Goal: Information Seeking & Learning: Learn about a topic

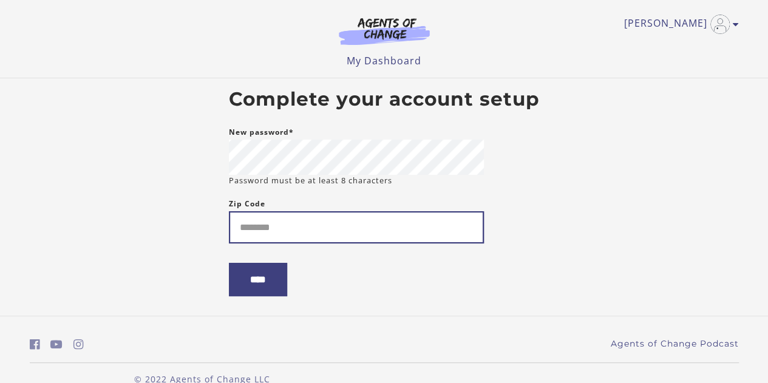
click at [375, 234] on input "Zip Code" at bounding box center [356, 227] width 255 height 32
type input "*****"
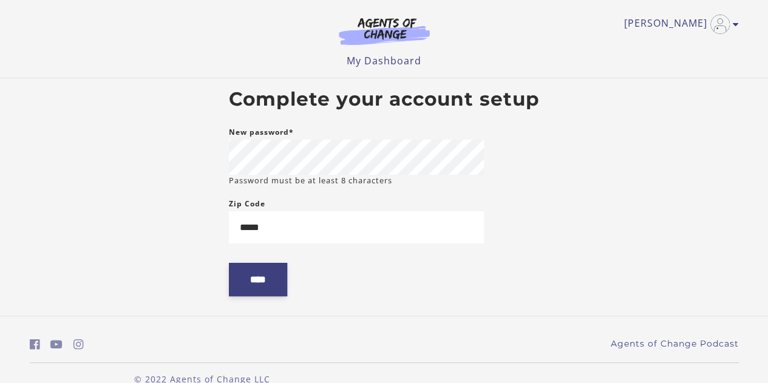
click at [273, 286] on input "****" at bounding box center [258, 279] width 58 height 33
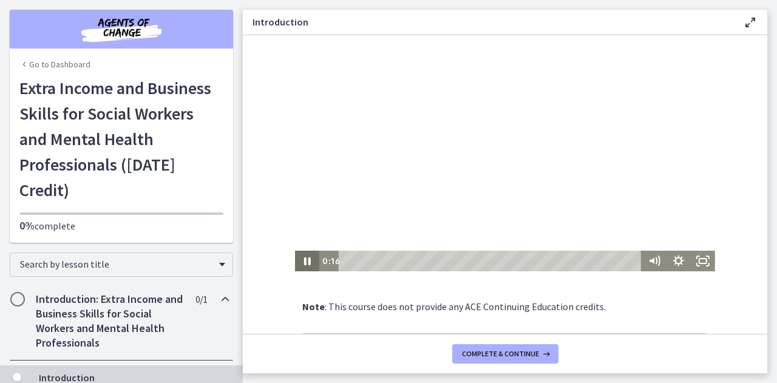
click at [303, 256] on icon "Pause" at bounding box center [307, 261] width 24 height 21
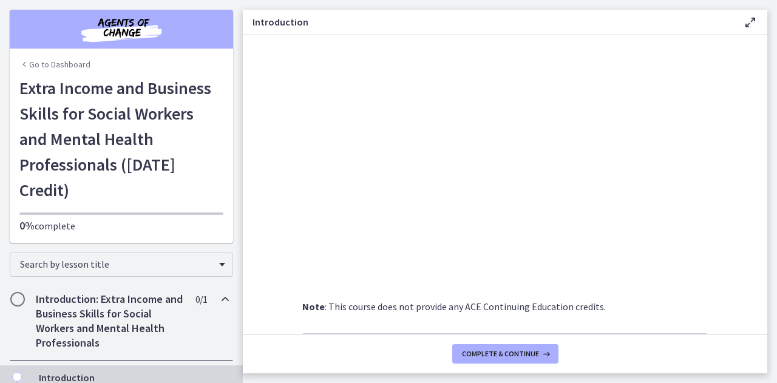
click at [39, 63] on link "Go to Dashboard" at bounding box center [54, 64] width 71 height 12
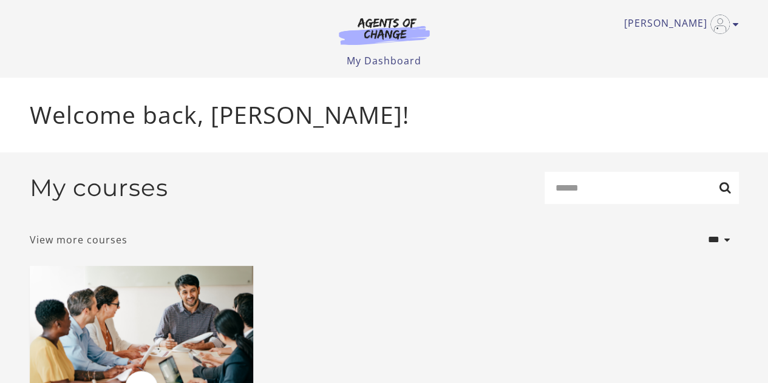
click at [111, 246] on link "View more courses" at bounding box center [79, 240] width 98 height 15
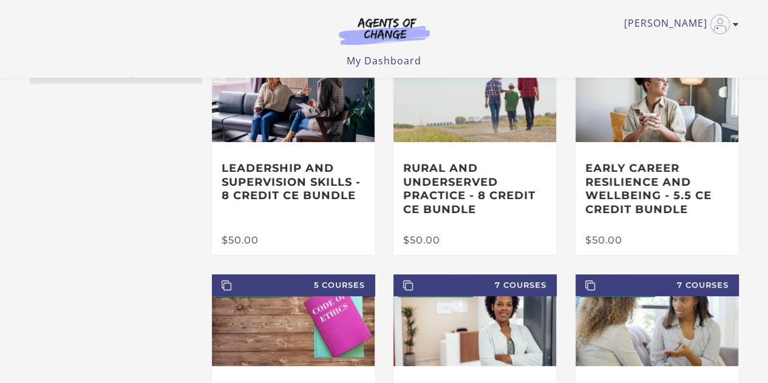
scroll to position [61, 0]
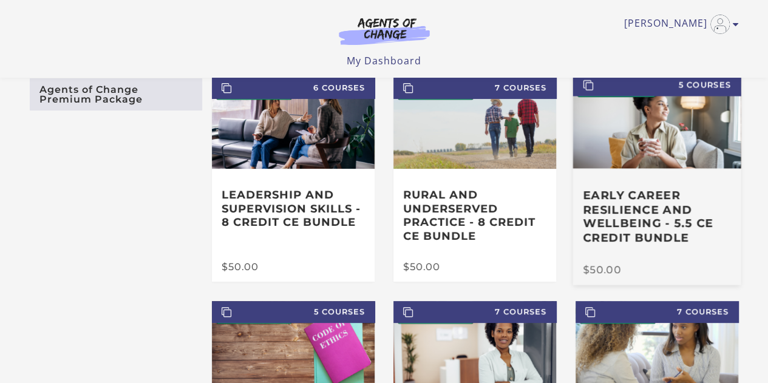
click at [670, 220] on h3 "Early Career Resilience and Wellbeing - 5.5 CE Credit Bundle" at bounding box center [657, 216] width 148 height 56
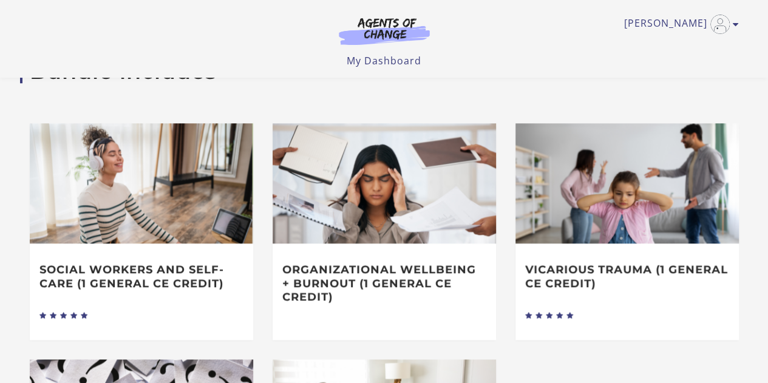
scroll to position [486, 0]
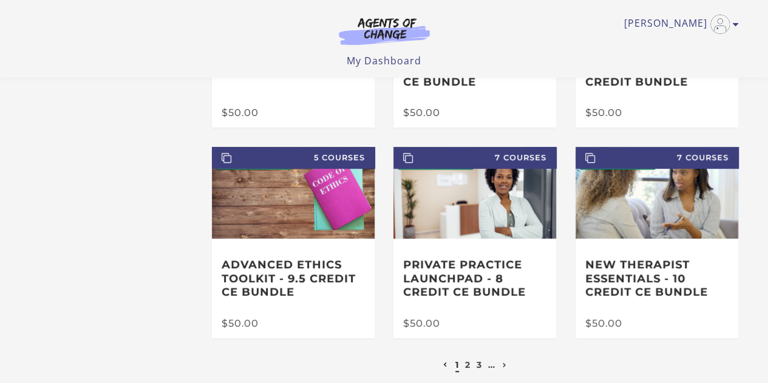
scroll to position [243, 0]
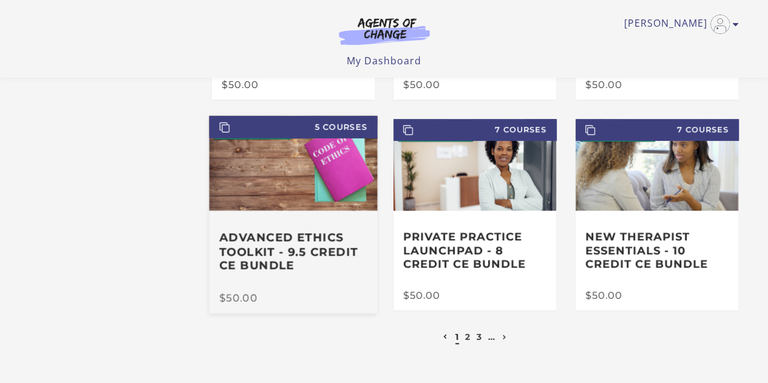
click at [276, 233] on div "Advanced Ethics Toolkit - 9.5 Credit CE Bundle" at bounding box center [293, 252] width 168 height 83
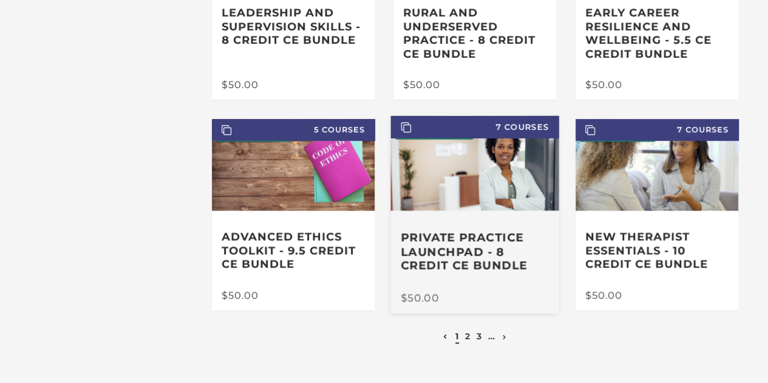
click at [469, 177] on img at bounding box center [475, 163] width 168 height 95
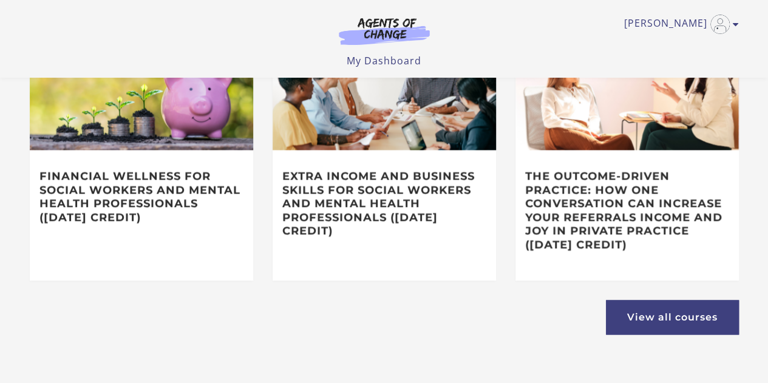
scroll to position [727, 0]
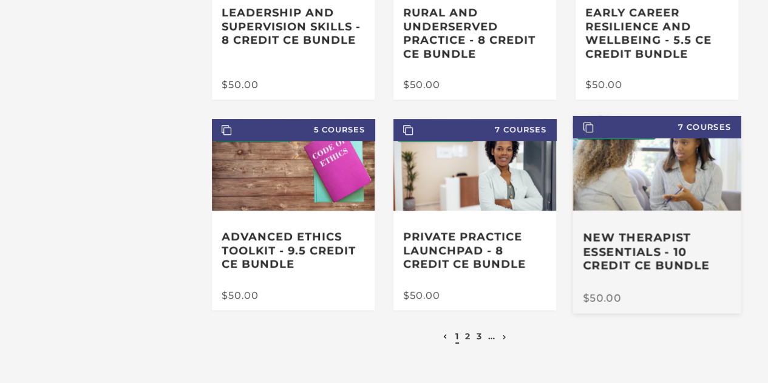
click at [703, 251] on h3 "New Therapist Essentials - 10 Credit CE Bundle" at bounding box center [657, 252] width 148 height 43
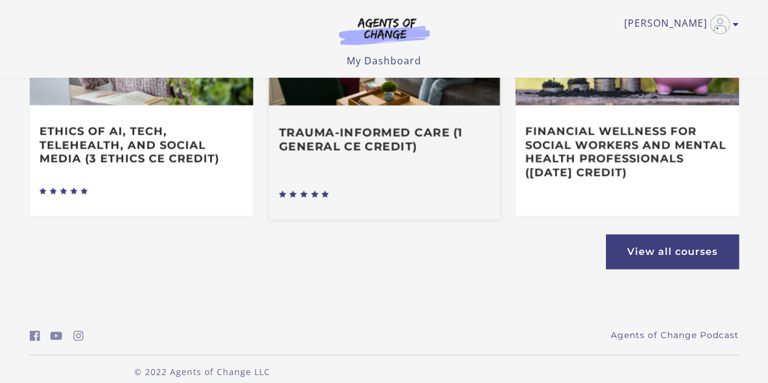
scroll to position [809, 0]
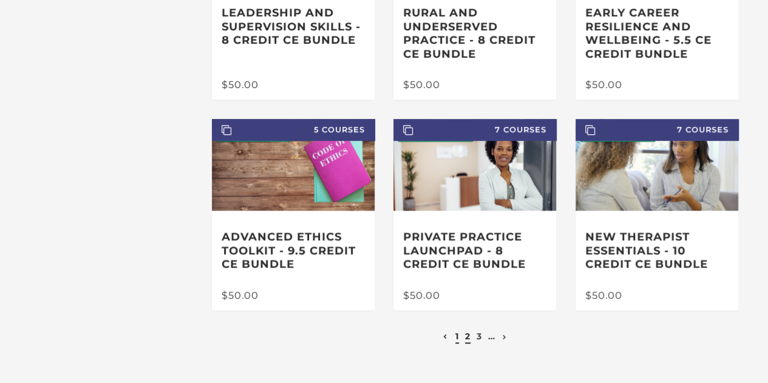
click at [466, 342] on link "2" at bounding box center [467, 336] width 5 height 11
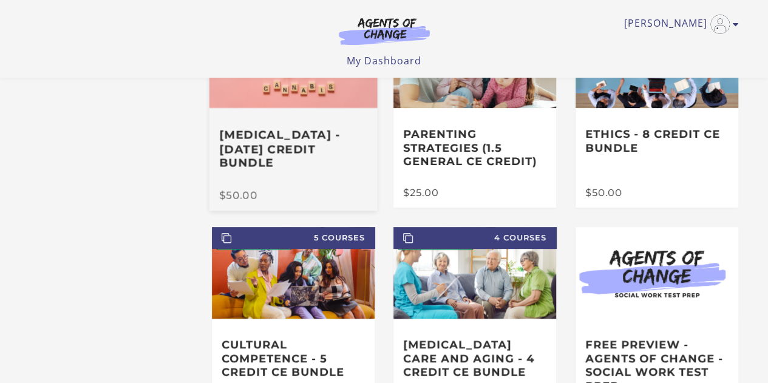
scroll to position [61, 0]
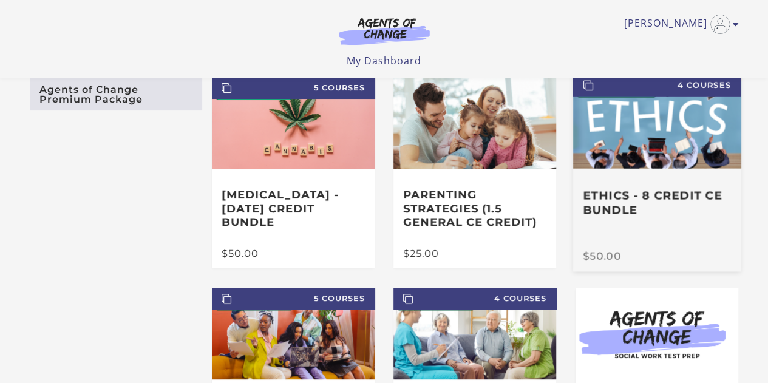
click at [738, 183] on div "Ethics - 8 Credit CE Bundle" at bounding box center [657, 210] width 168 height 83
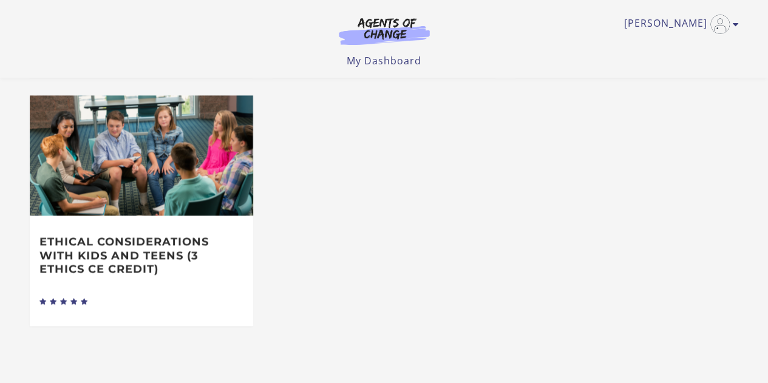
scroll to position [668, 0]
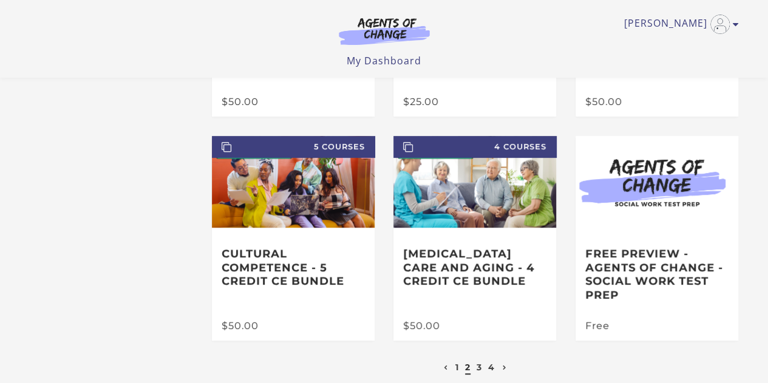
scroll to position [243, 0]
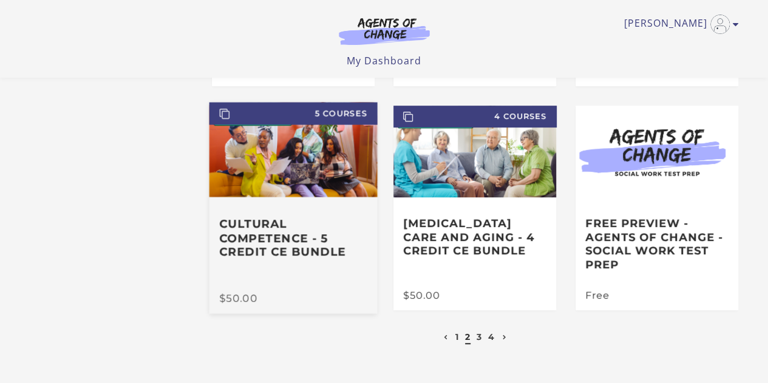
click at [330, 251] on h3 "Cultural Competence - 5 Credit CE Bundle" at bounding box center [293, 238] width 148 height 43
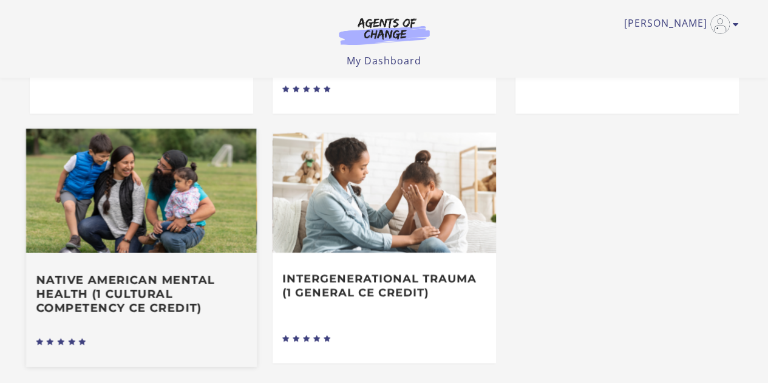
scroll to position [607, 0]
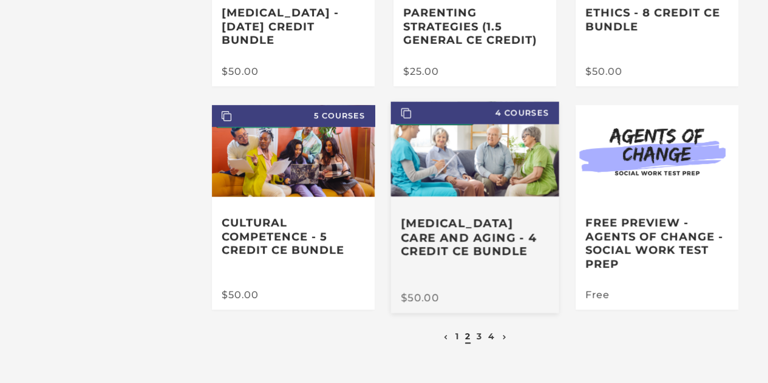
click at [483, 216] on div "[MEDICAL_DATA] Care and Aging - 4 Credit CE Bundle" at bounding box center [475, 245] width 168 height 97
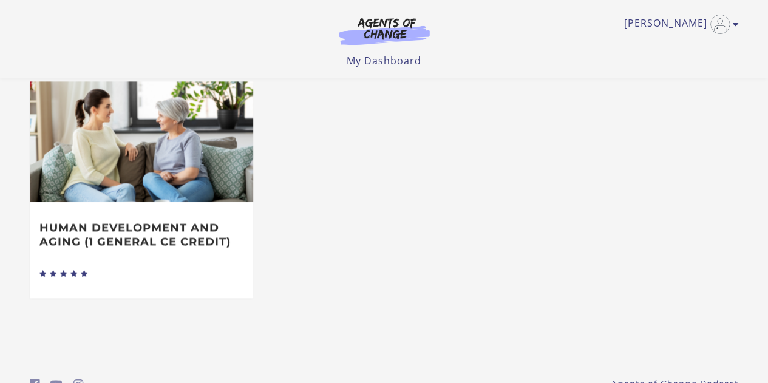
scroll to position [729, 0]
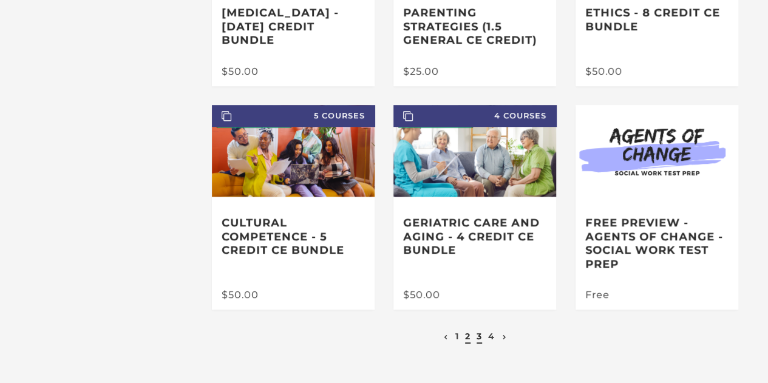
click at [480, 340] on link "3" at bounding box center [479, 336] width 5 height 11
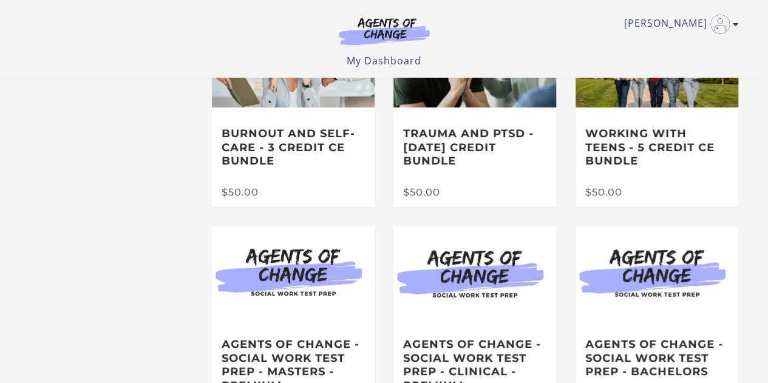
scroll to position [243, 0]
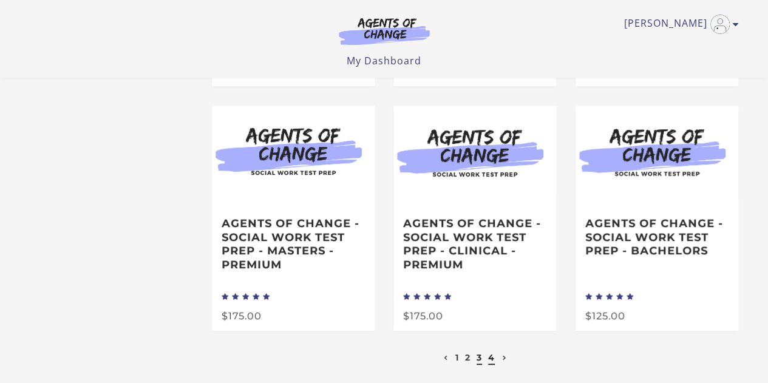
click at [492, 361] on link "4" at bounding box center [491, 357] width 7 height 11
